Goal: Information Seeking & Learning: Learn about a topic

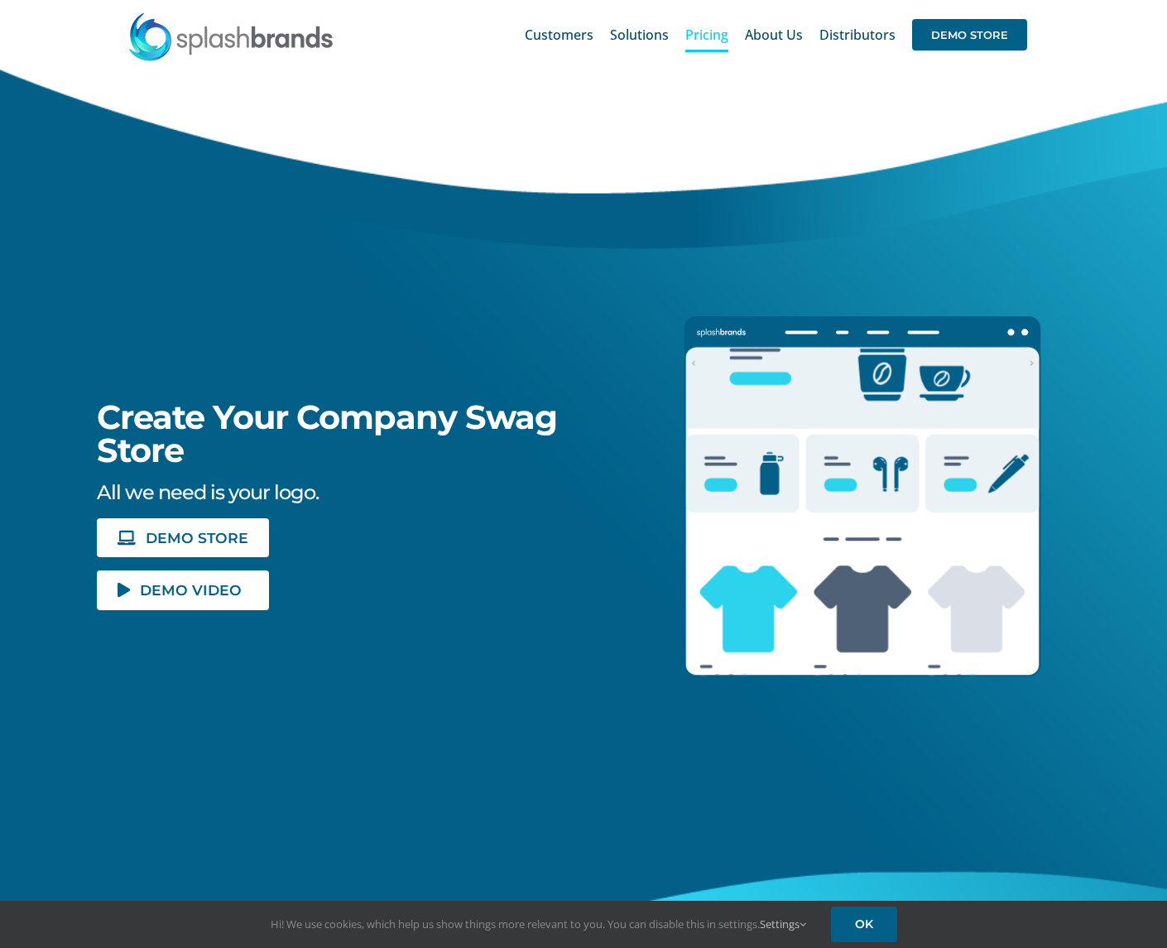
click at [719, 35] on span "Pricing" at bounding box center [706, 34] width 43 height 13
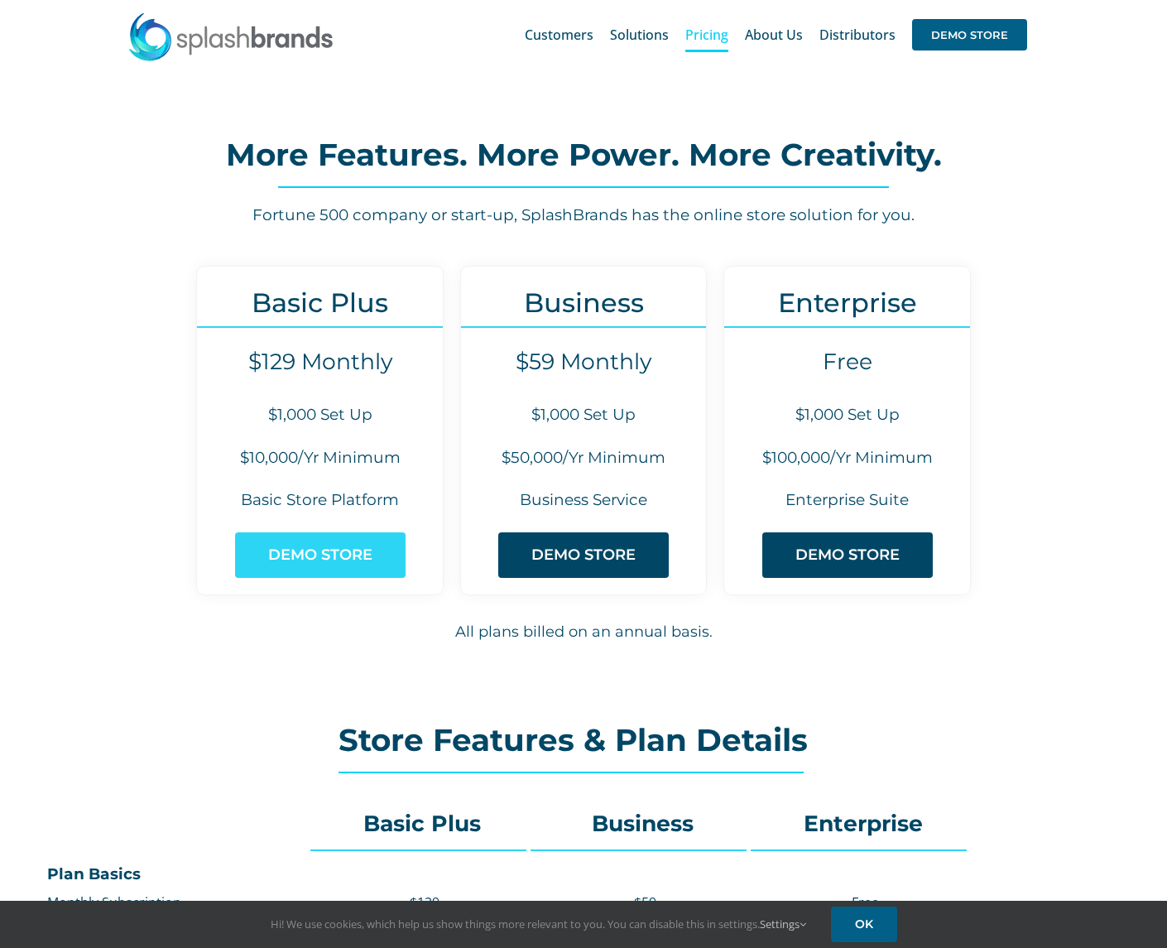
click at [329, 553] on span "DEMO STORE" at bounding box center [320, 554] width 104 height 17
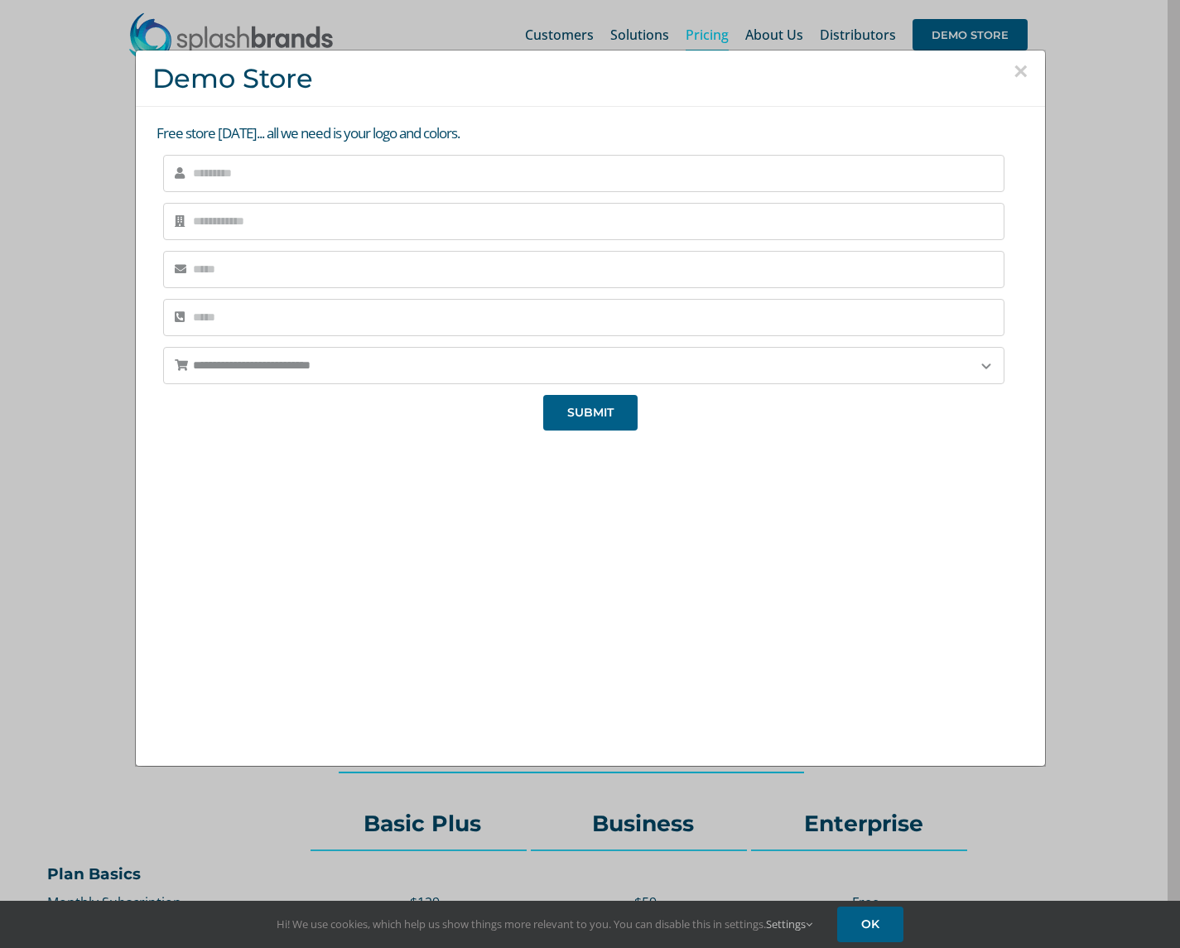
click at [81, 444] on div "**********" at bounding box center [590, 474] width 1180 height 948
